Goal: Transaction & Acquisition: Purchase product/service

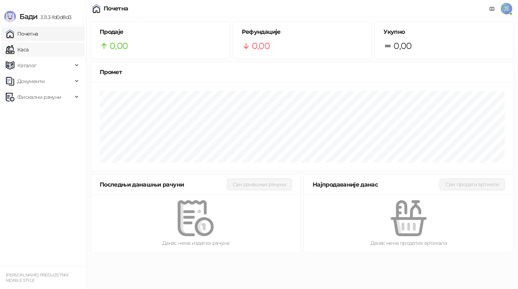
click at [28, 42] on link "Каса" at bounding box center [17, 49] width 23 height 14
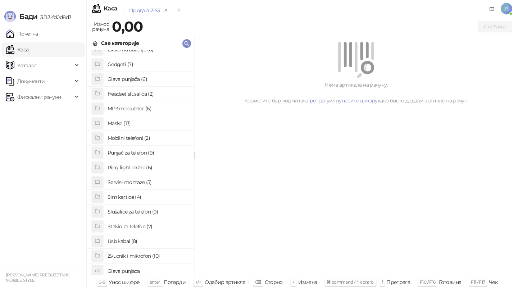
scroll to position [55, 0]
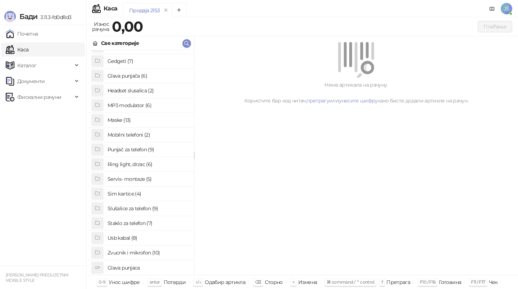
click at [139, 240] on h4 "Usb kabal (8)" at bounding box center [148, 238] width 81 height 12
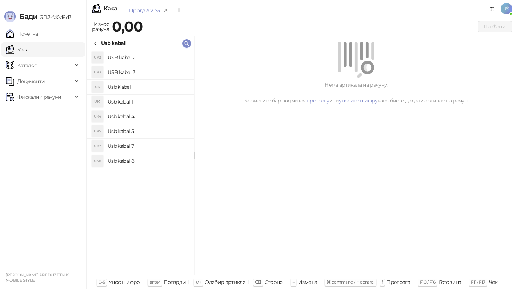
click at [152, 102] on h4 "Usb kabal 1" at bounding box center [148, 102] width 81 height 12
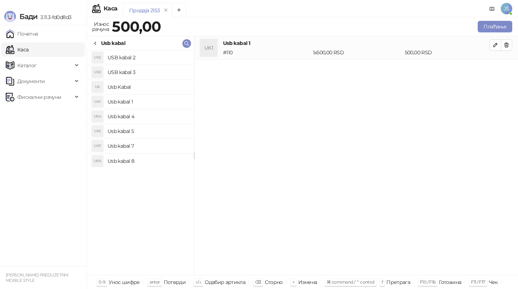
click at [148, 70] on h4 "USB kabal 3" at bounding box center [148, 73] width 81 height 12
click at [152, 111] on h4 "Usb kabal 4" at bounding box center [148, 117] width 81 height 12
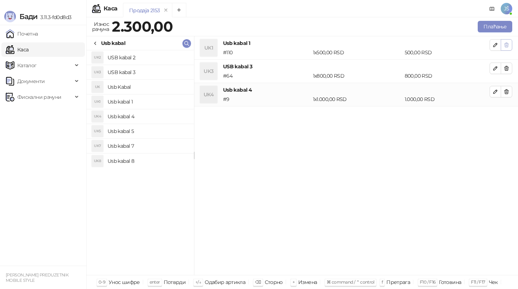
click at [507, 41] on span "button" at bounding box center [507, 44] width 6 height 7
click at [507, 65] on span "button" at bounding box center [507, 68] width 6 height 7
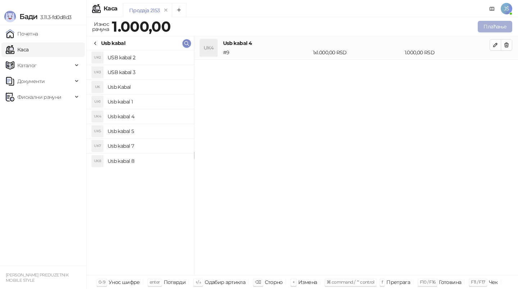
click at [495, 24] on button "Плаћање" at bounding box center [495, 27] width 35 height 12
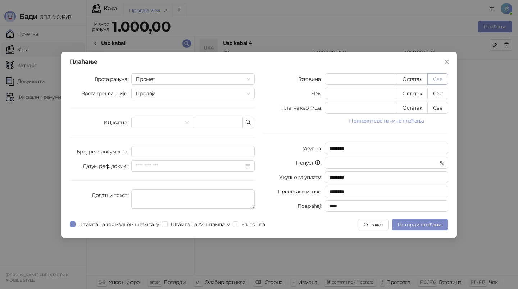
click at [444, 75] on button "Све" at bounding box center [438, 79] width 21 height 12
type input "****"
click at [416, 222] on span "Потврди плаћање" at bounding box center [420, 225] width 45 height 6
